Goal: Find specific page/section: Find specific page/section

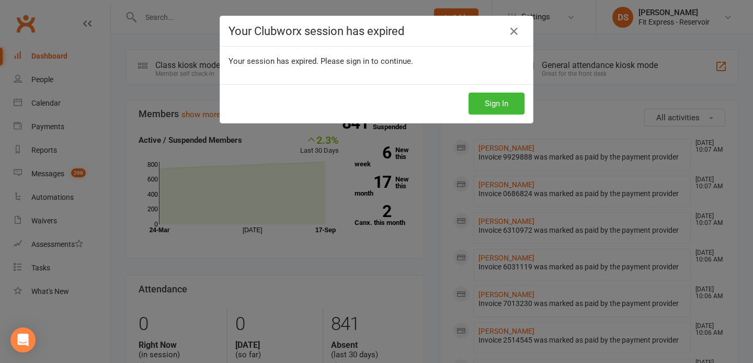
click at [491, 99] on button "Sign In" at bounding box center [496, 104] width 56 height 22
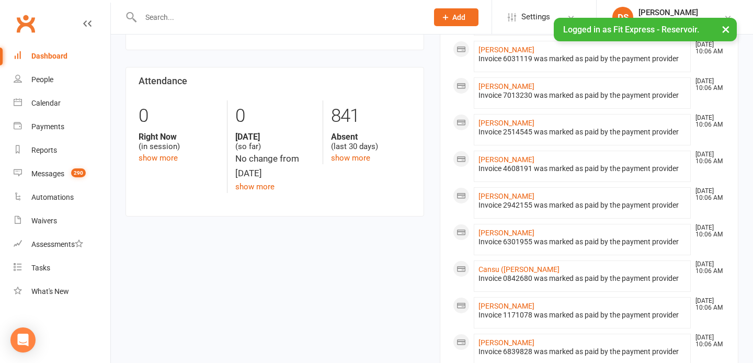
scroll to position [209, 0]
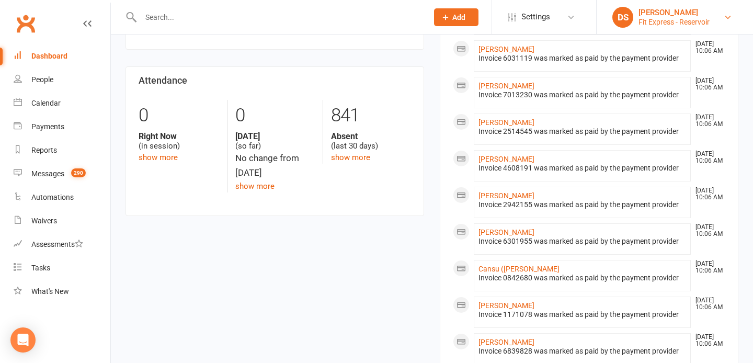
click at [688, 20] on div "Fit Express - Reservoir" at bounding box center [673, 21] width 71 height 9
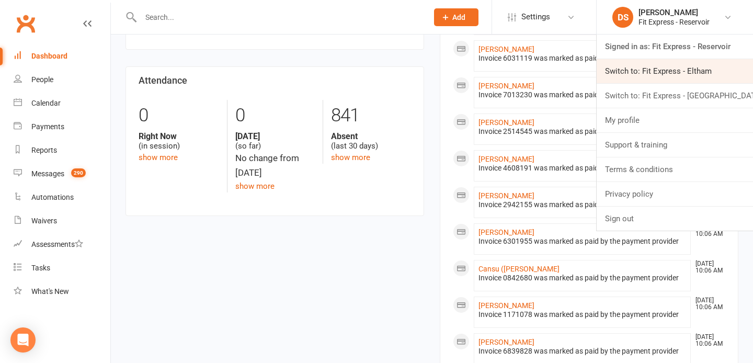
click at [668, 71] on link "Switch to: Fit Express - Eltham" at bounding box center [675, 71] width 156 height 24
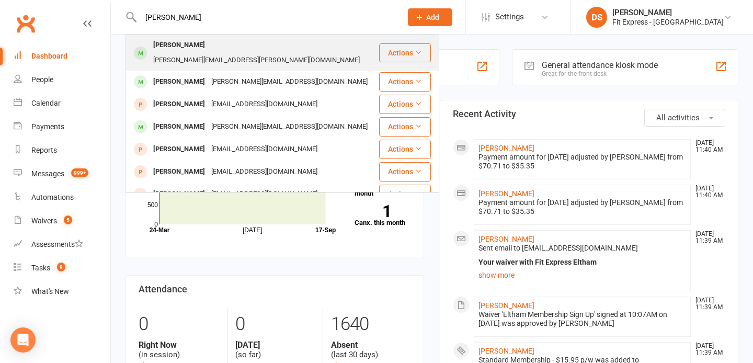
type input "claire obre"
click at [251, 36] on div "Claire O'Brien obrien.claire.d@gmail.com" at bounding box center [252, 53] width 251 height 35
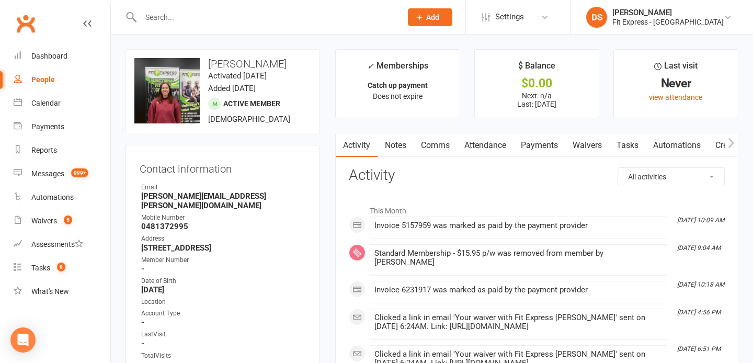
click at [33, 32] on link "Clubworx" at bounding box center [26, 23] width 26 height 26
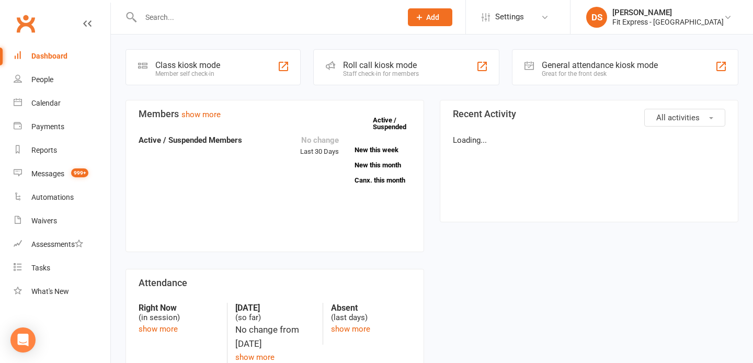
click at [216, 21] on input "text" at bounding box center [266, 17] width 257 height 15
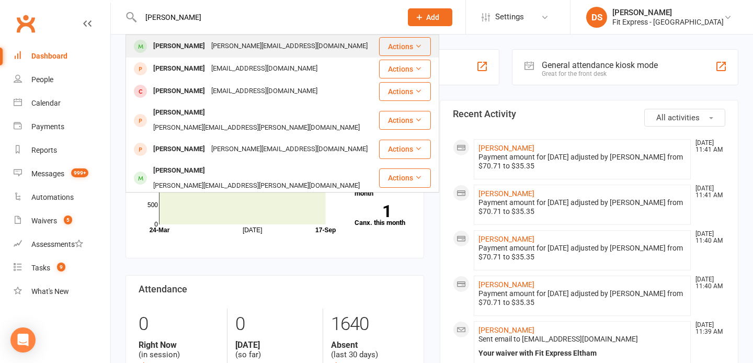
type input "jessica cali"
click at [175, 57] on td "Jessica Caligiore jess_caligiore@hotmail.com" at bounding box center [252, 46] width 253 height 22
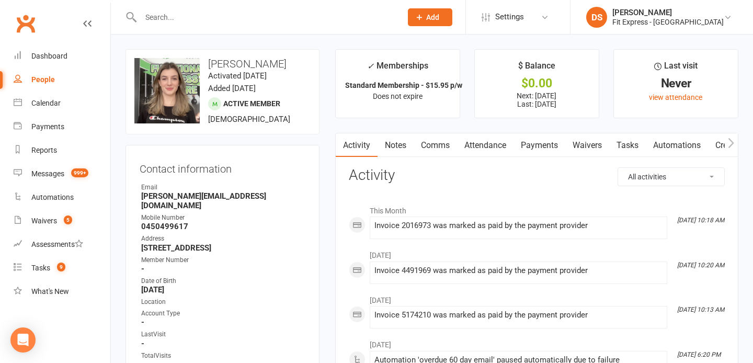
click at [29, 31] on link "Clubworx" at bounding box center [26, 23] width 26 height 26
